Goal: Task Accomplishment & Management: Manage account settings

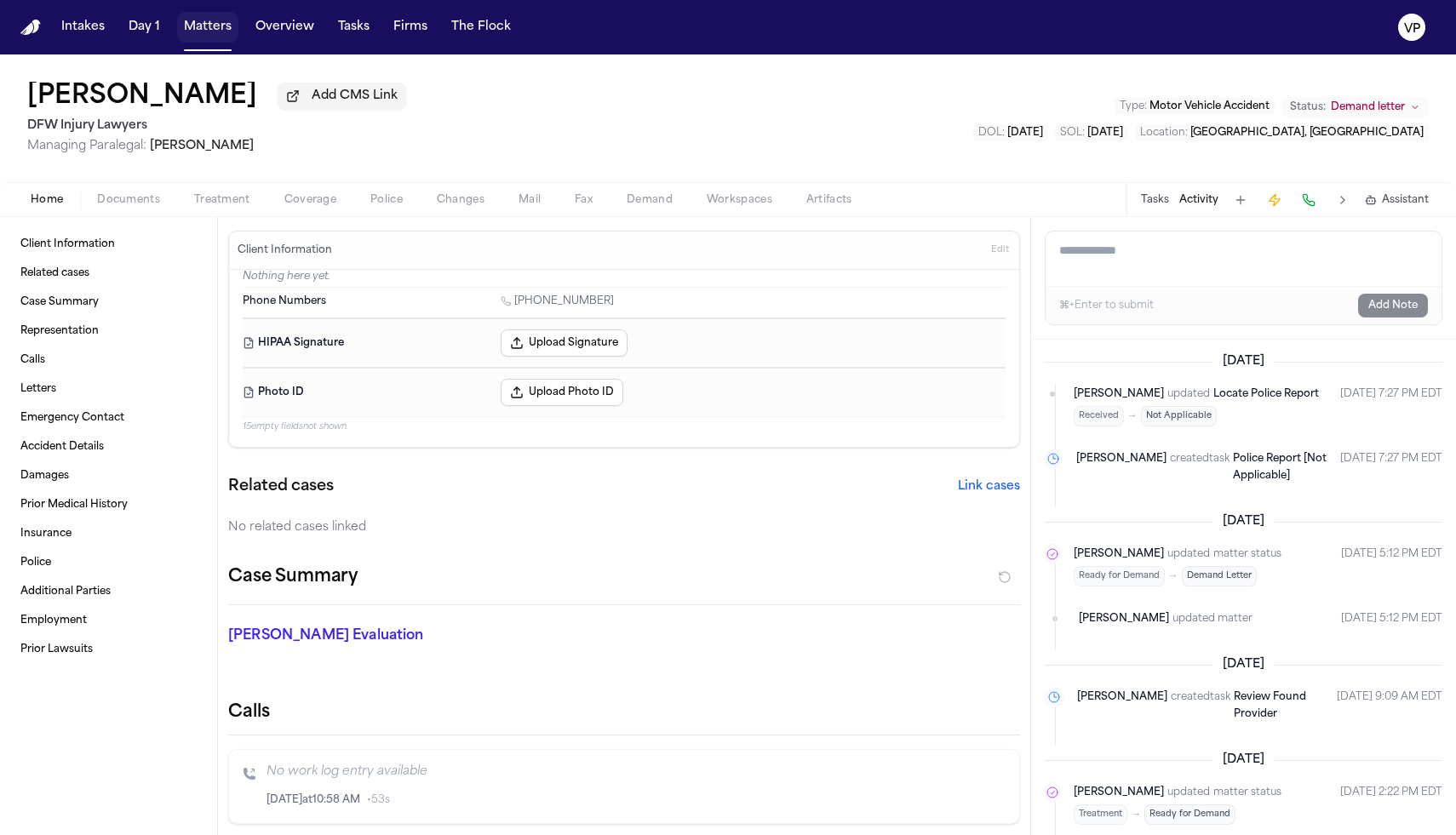
click at [195, 15] on button "Matters" at bounding box center [207, 27] width 61 height 31
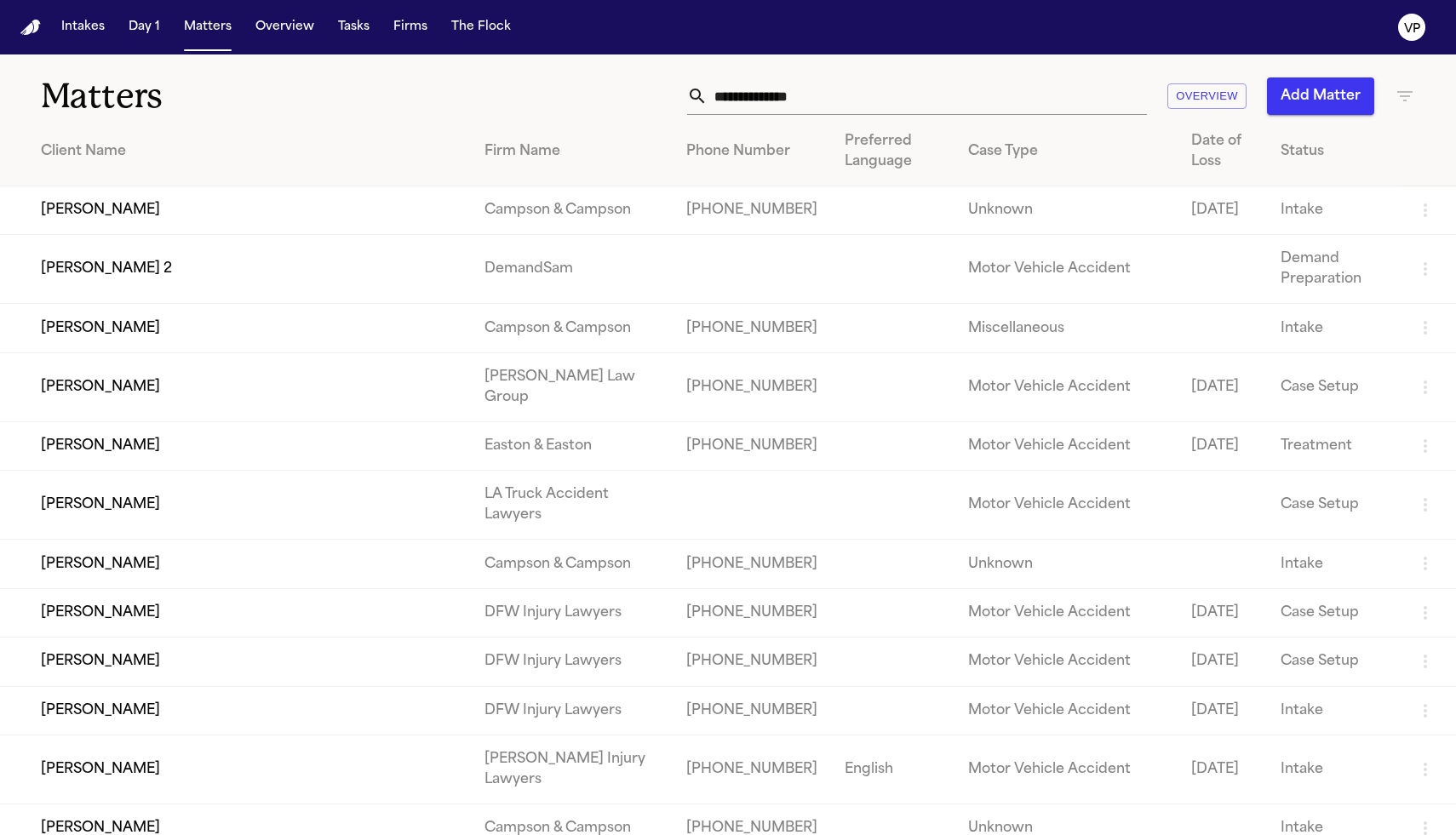
click at [795, 92] on input "text" at bounding box center [927, 96] width 439 height 38
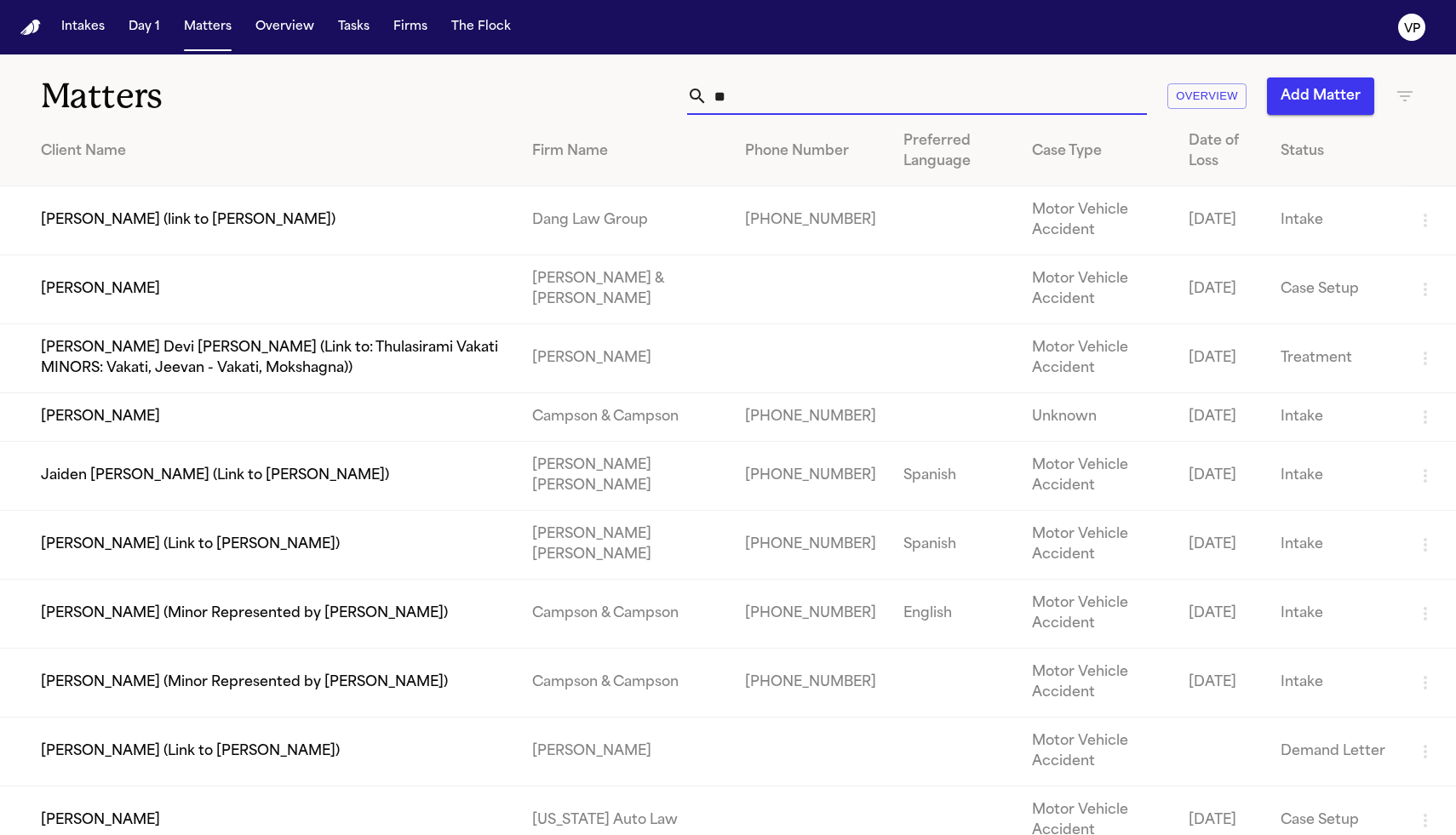
type input "*"
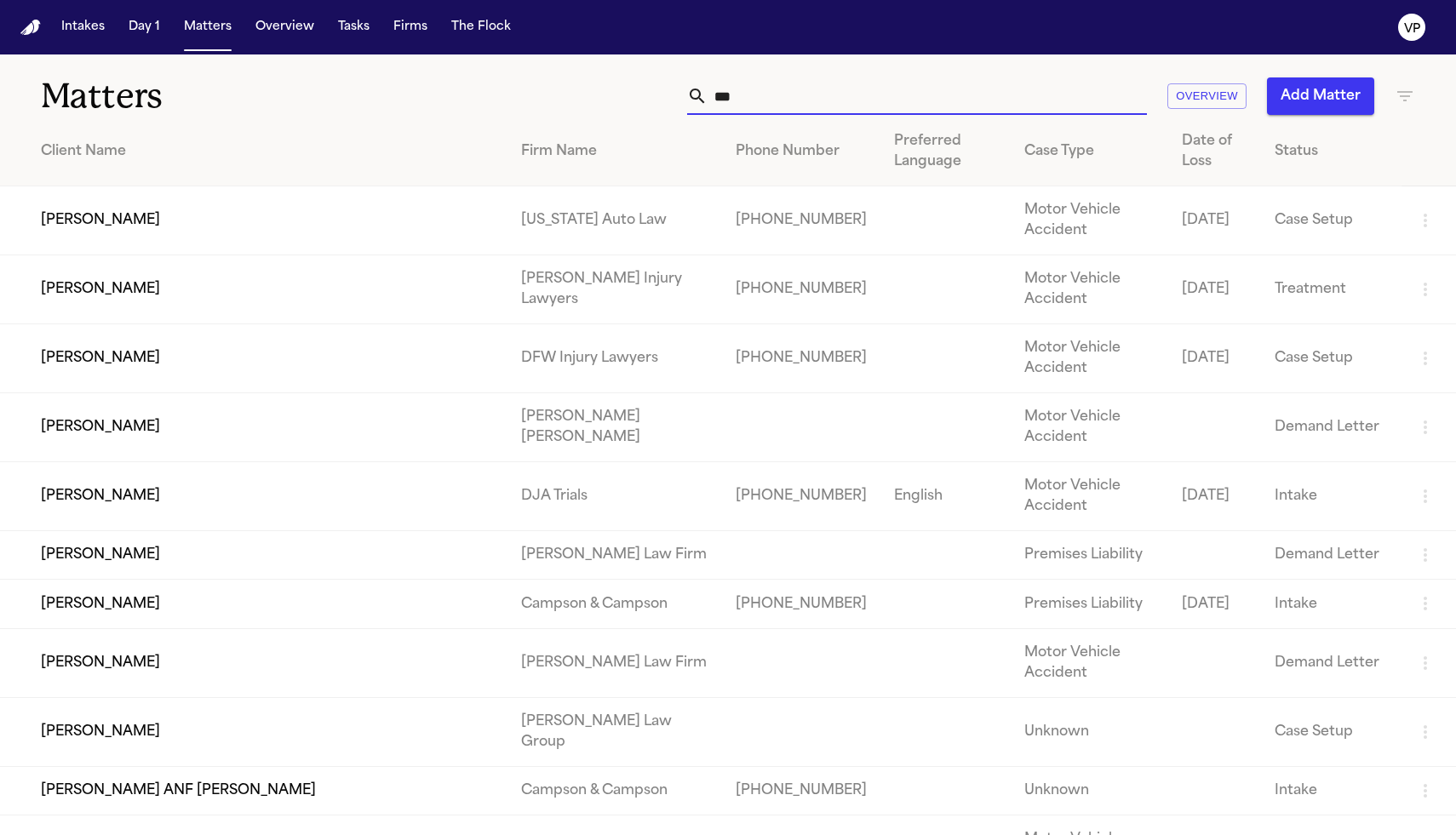
type input "***"
click at [66, 359] on td "[PERSON_NAME]" at bounding box center [254, 359] width 507 height 69
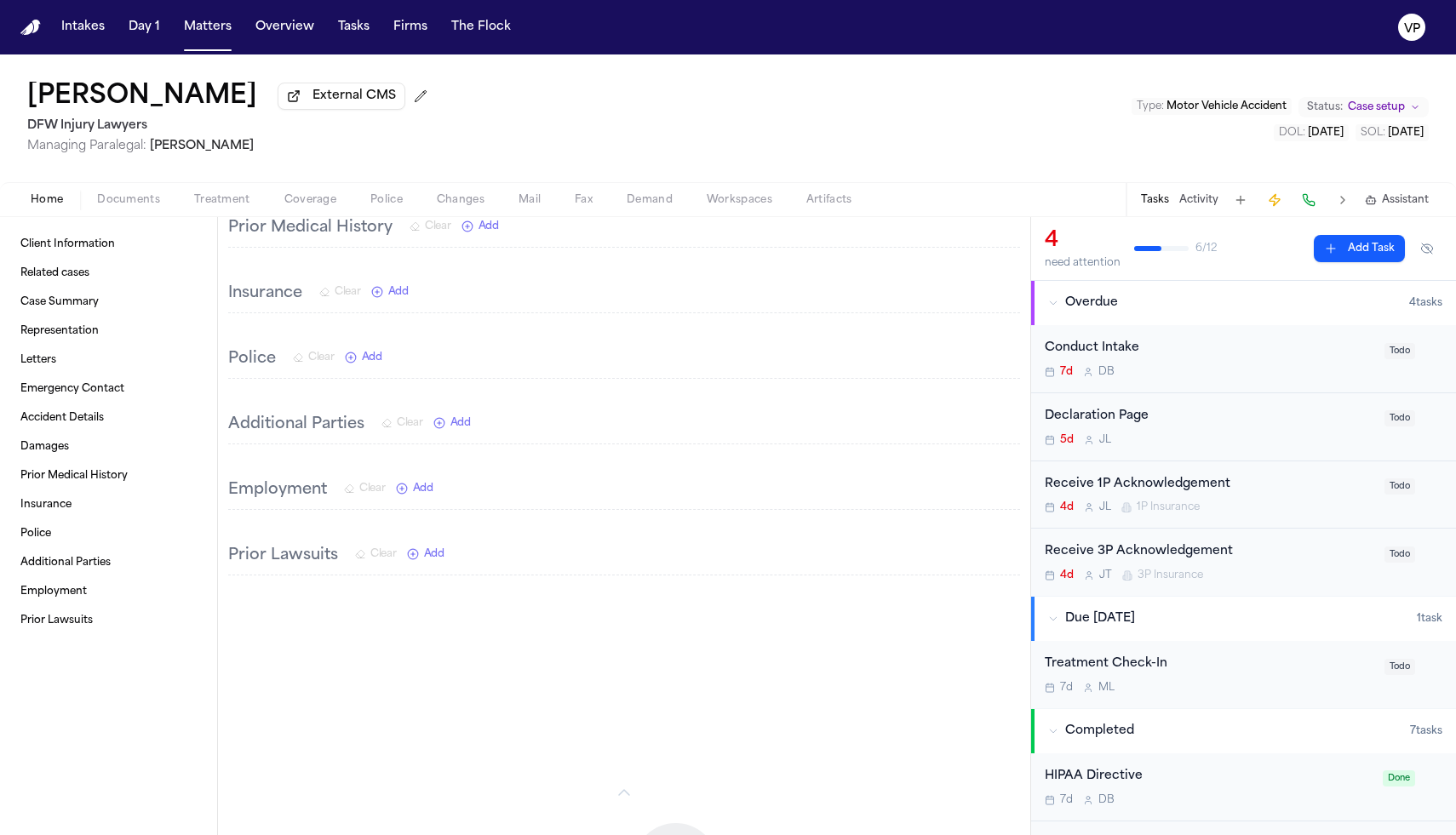
scroll to position [871, 0]
click at [127, 215] on div "Home Documents Treatment Coverage Police Changes Mail Fax Demand Workspaces Art…" at bounding box center [728, 198] width 1456 height 34
click at [127, 202] on span "Documents" at bounding box center [128, 200] width 63 height 14
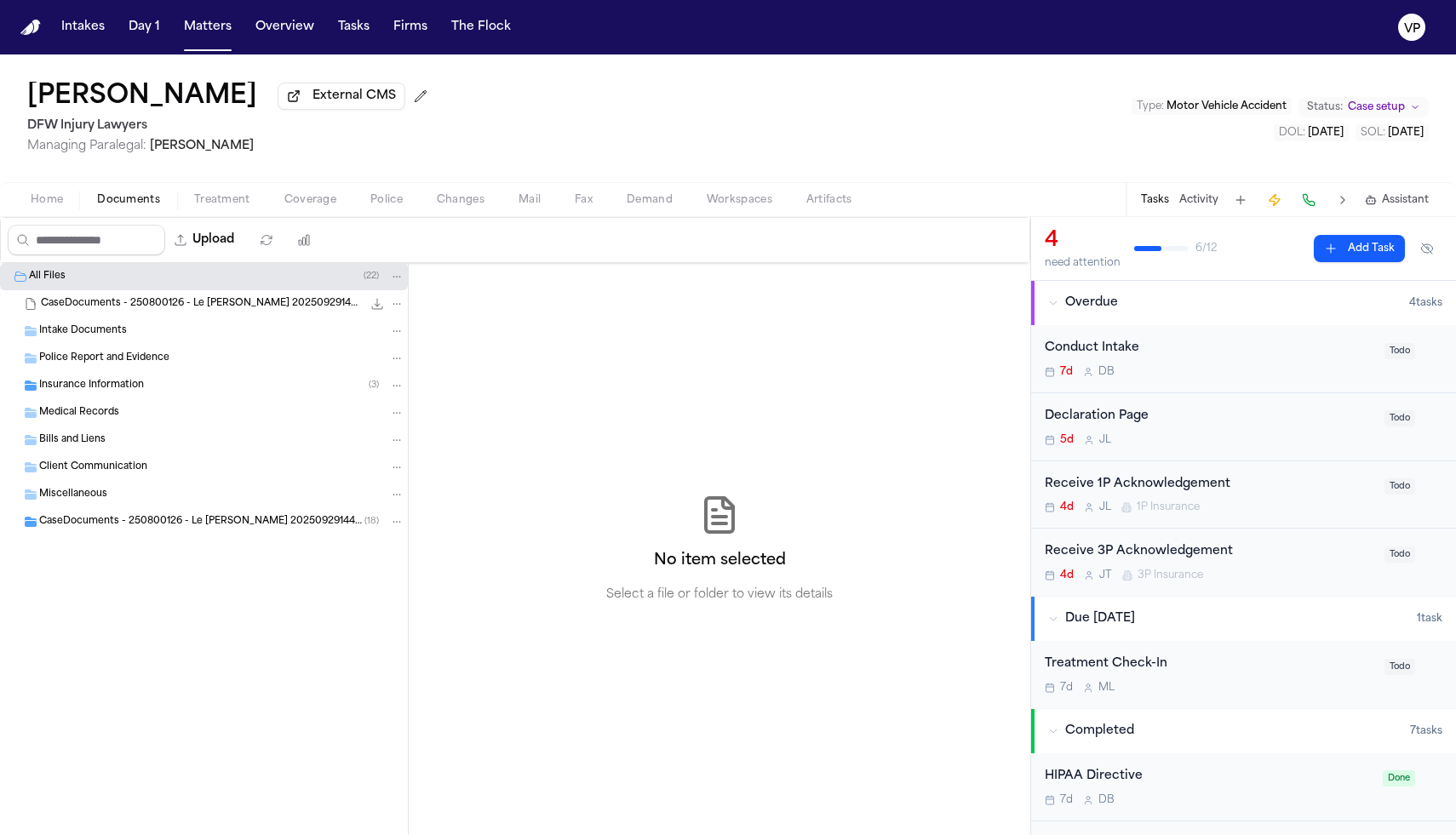
click at [182, 299] on div "CaseDocuments - 250800126 - Le [PERSON_NAME] 20250929144419.zip 15.6 MB • ZIP" at bounding box center [223, 304] width 364 height 17
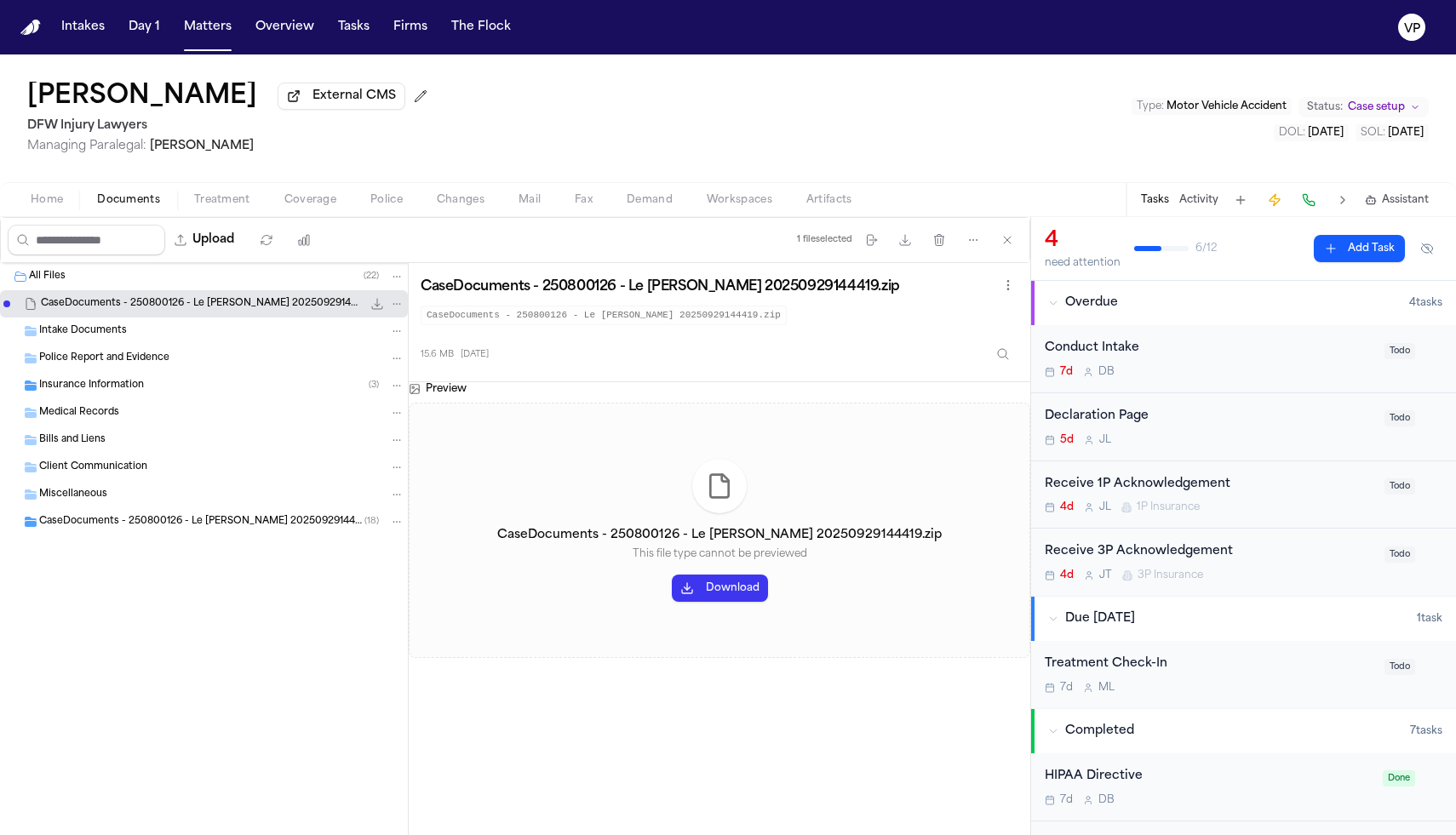
click at [750, 597] on button "Download" at bounding box center [719, 588] width 96 height 27
click at [143, 339] on div "Intake Documents" at bounding box center [222, 331] width 365 height 16
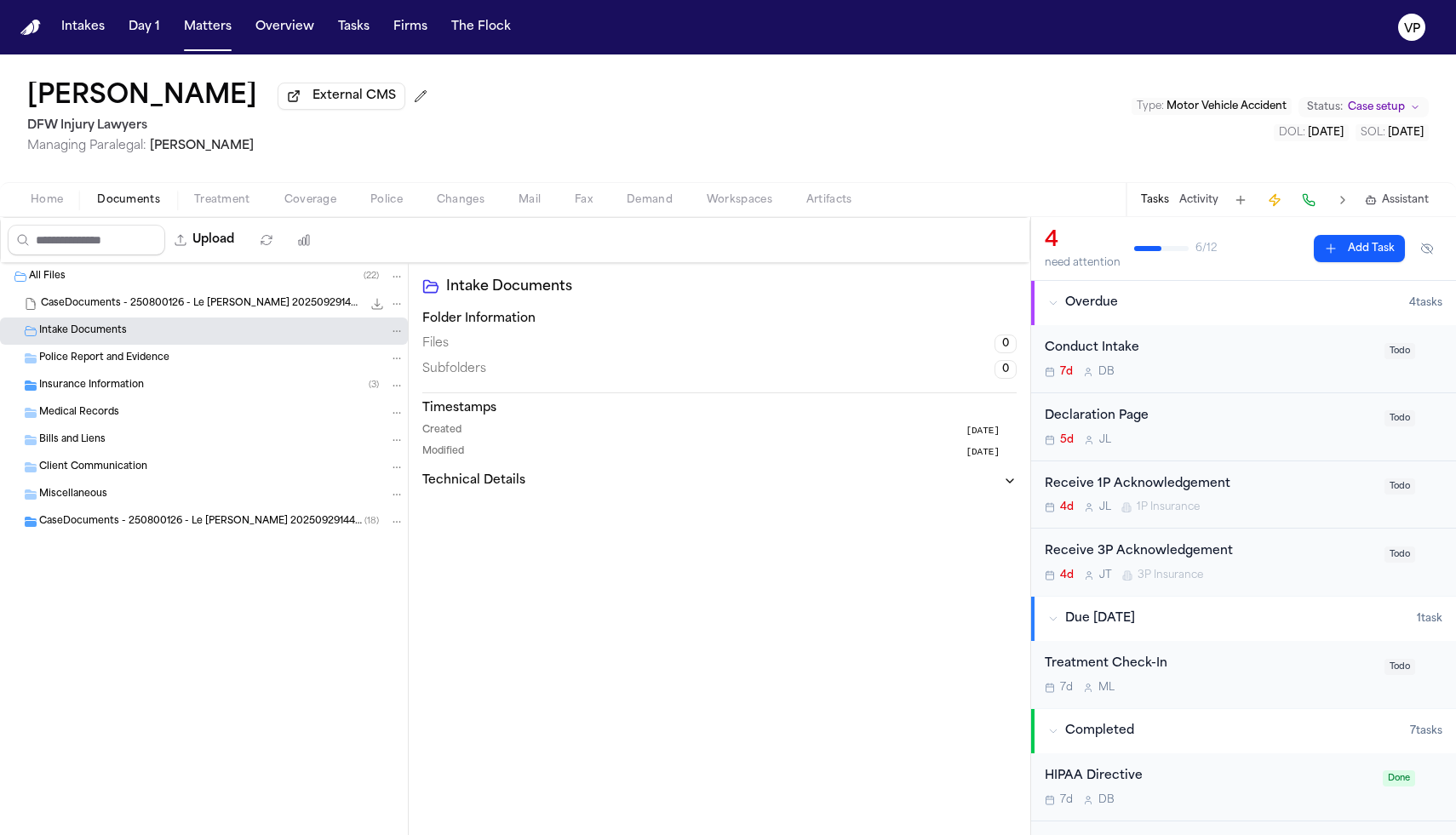
click at [141, 372] on div "Police Report and Evidence" at bounding box center [204, 359] width 408 height 27
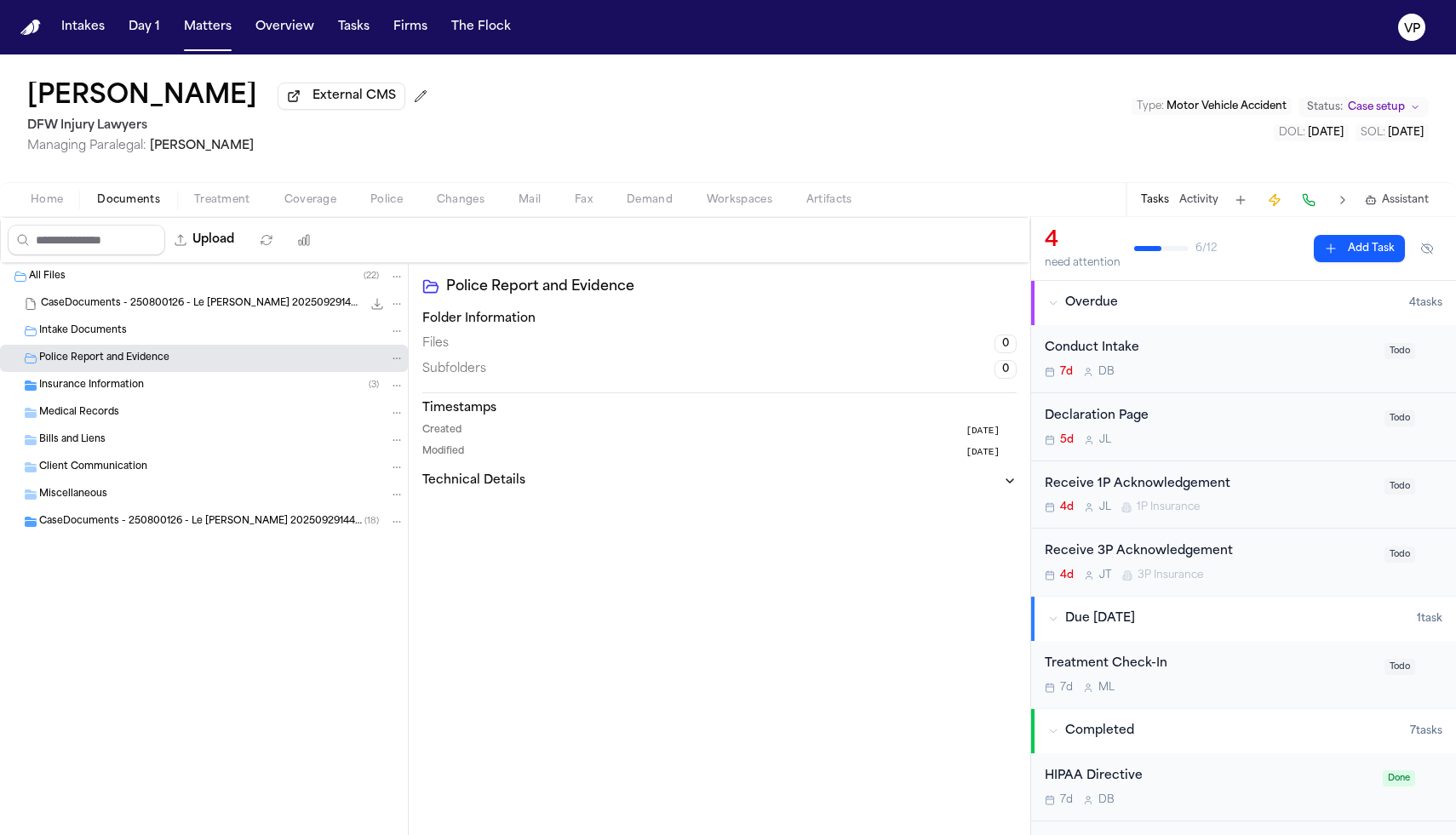
click at [135, 388] on span "Insurance Information" at bounding box center [91, 386] width 105 height 15
